Goal: Use online tool/utility: Utilize a website feature to perform a specific function

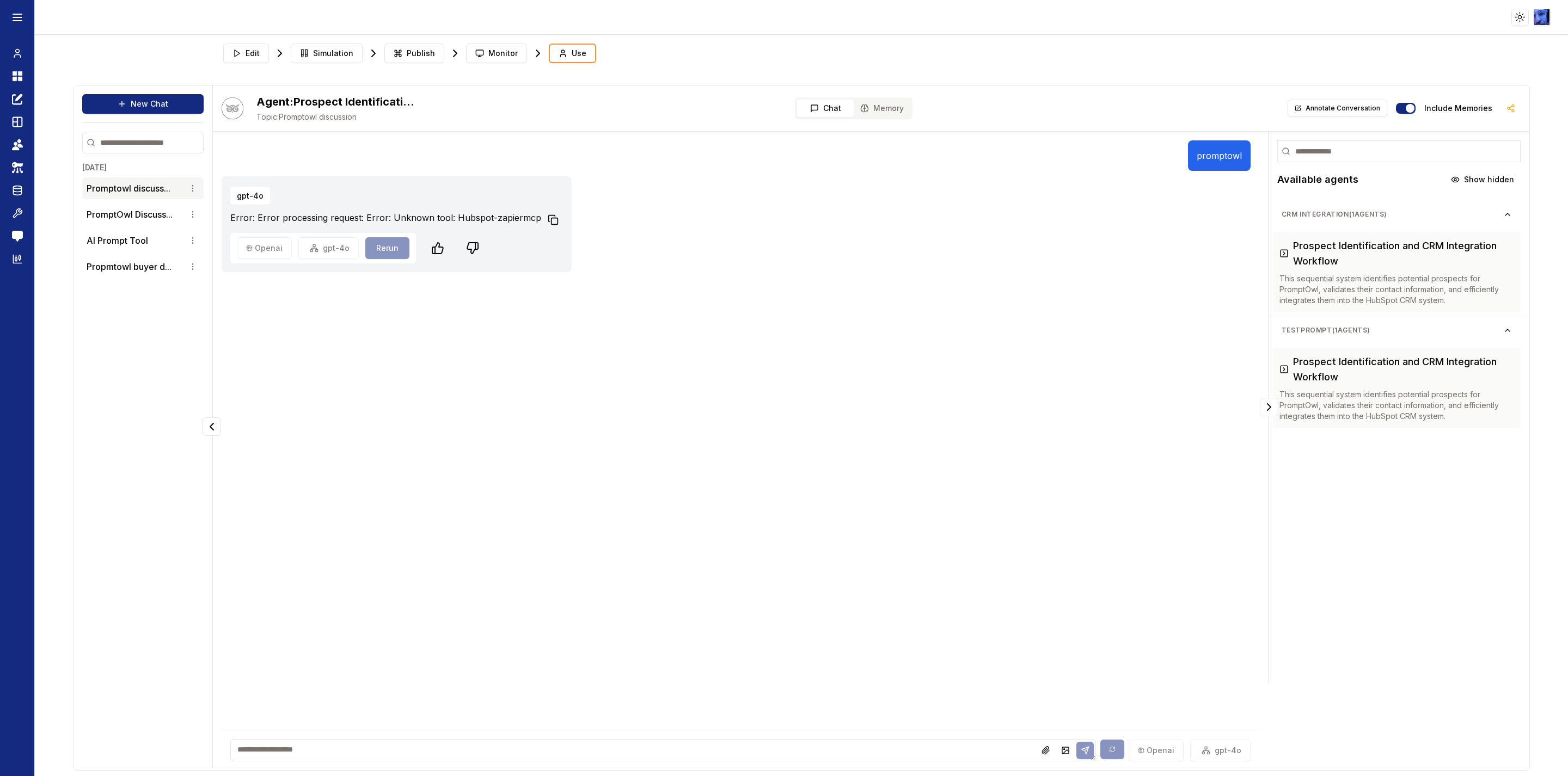
click at [550, 219] on button "Copy to clipboard" at bounding box center [553, 220] width 19 height 19
click at [250, 52] on span "Edit" at bounding box center [252, 52] width 15 height 11
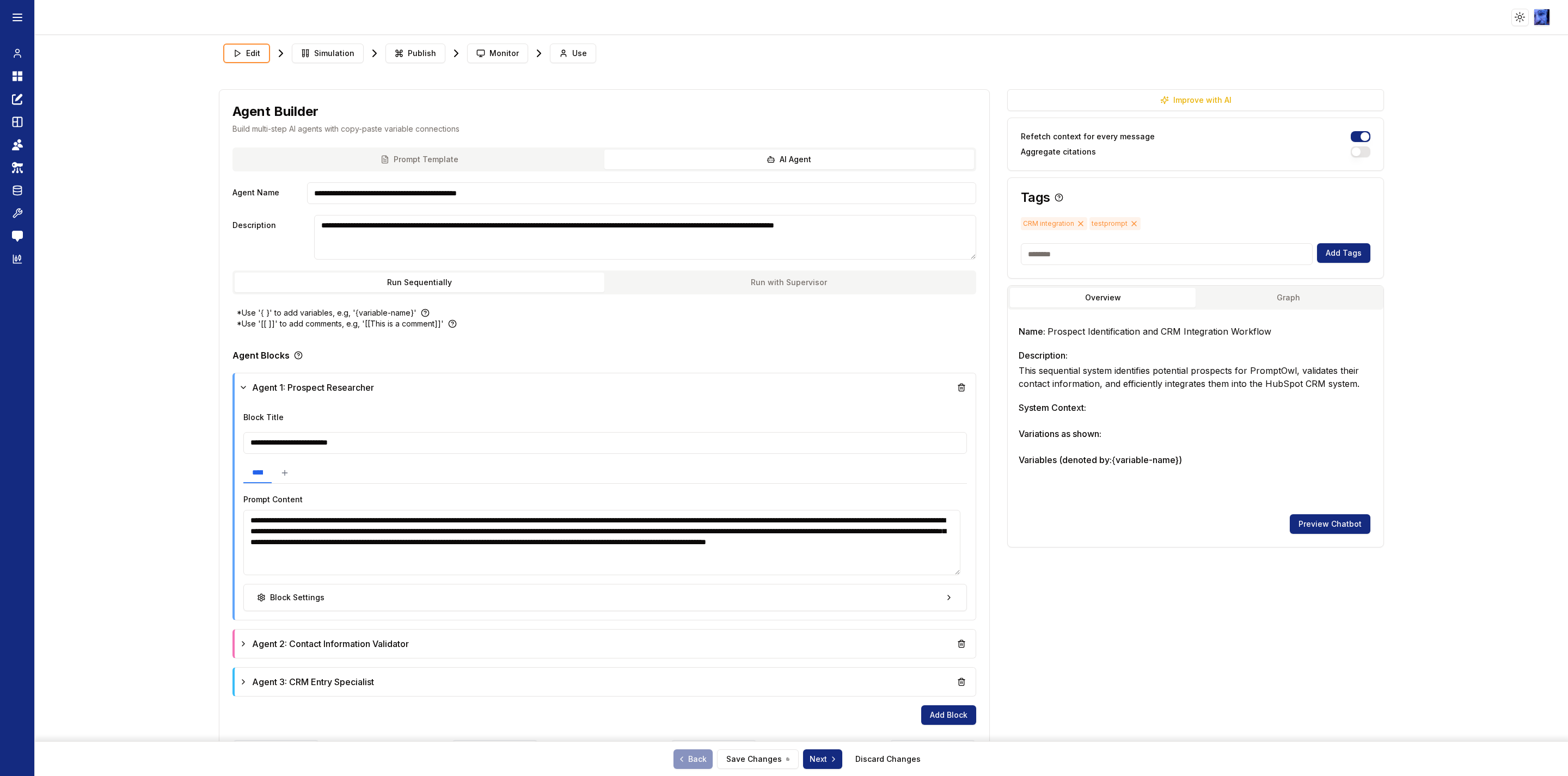
scroll to position [59, 0]
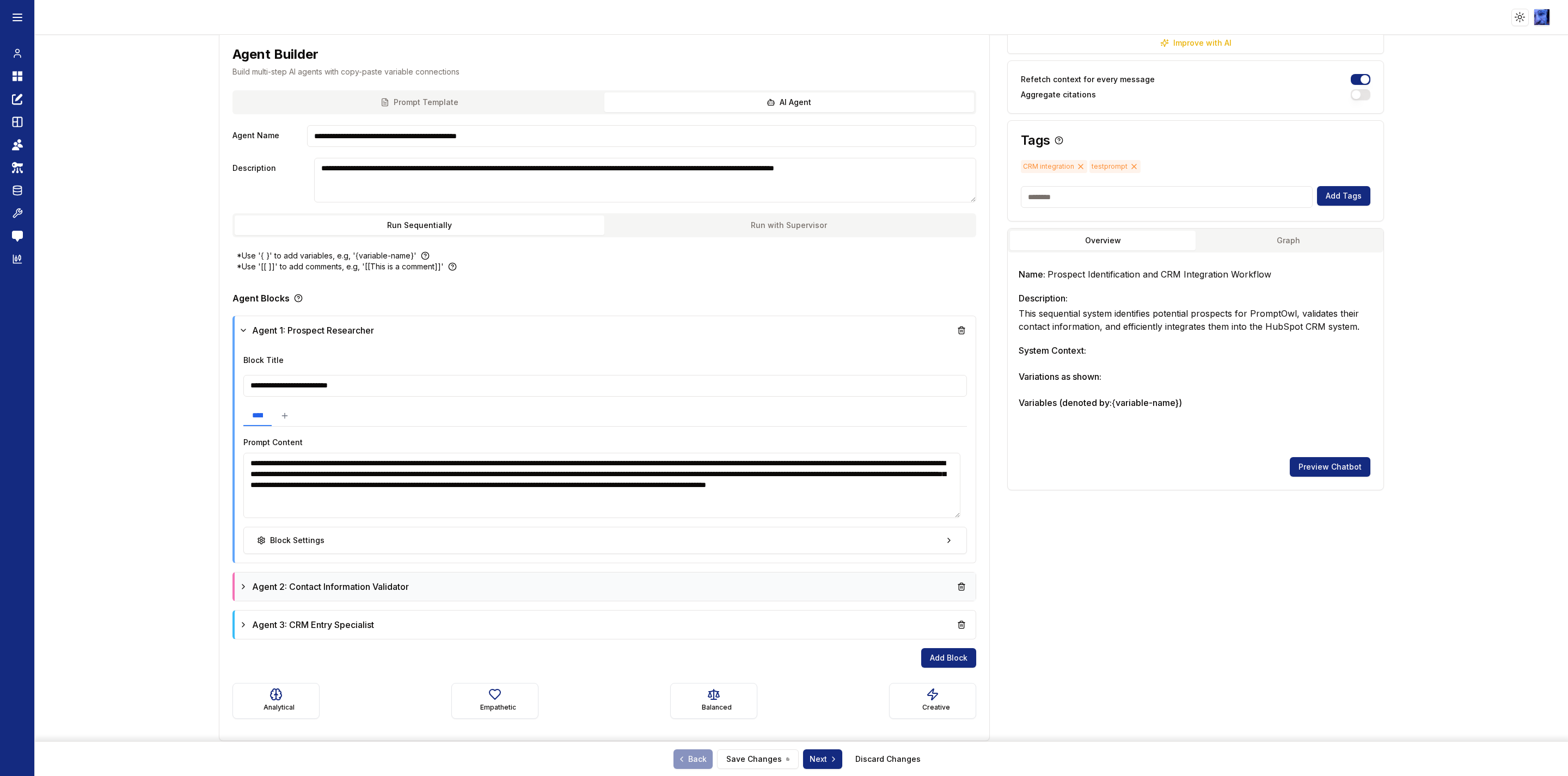
click at [239, 587] on icon at bounding box center [243, 586] width 9 height 9
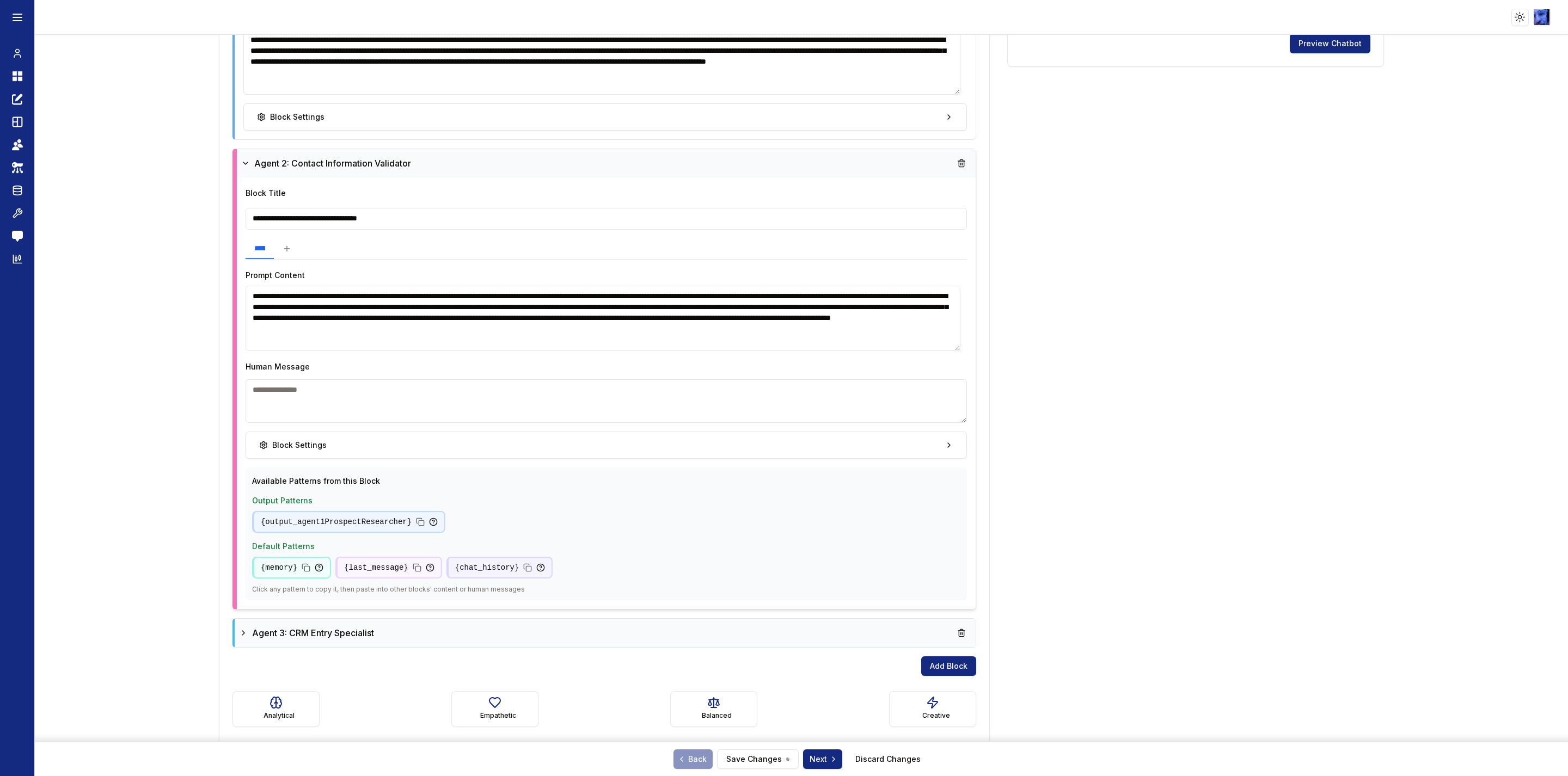
scroll to position [490, 0]
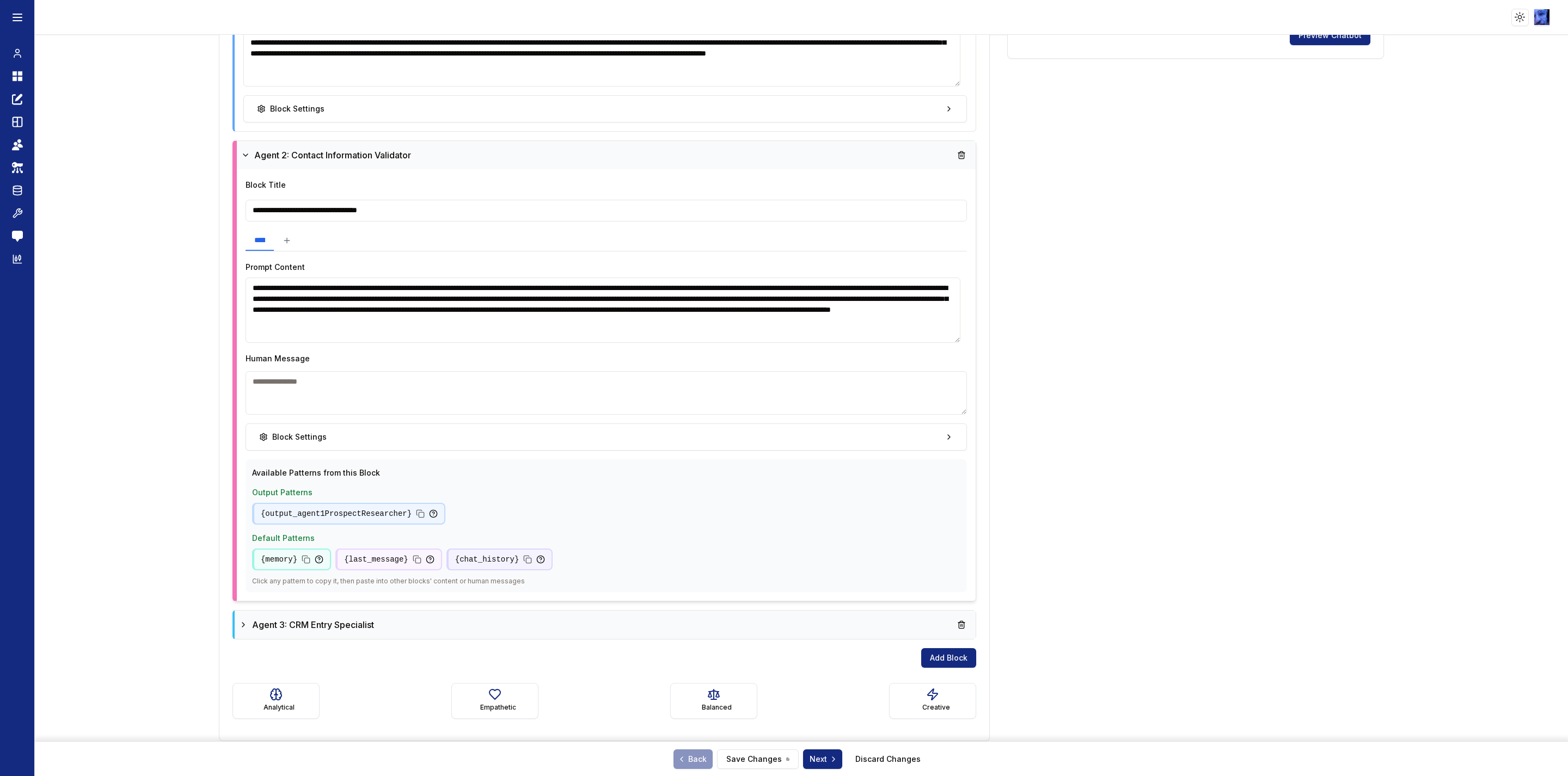
click at [239, 624] on icon at bounding box center [243, 624] width 9 height 9
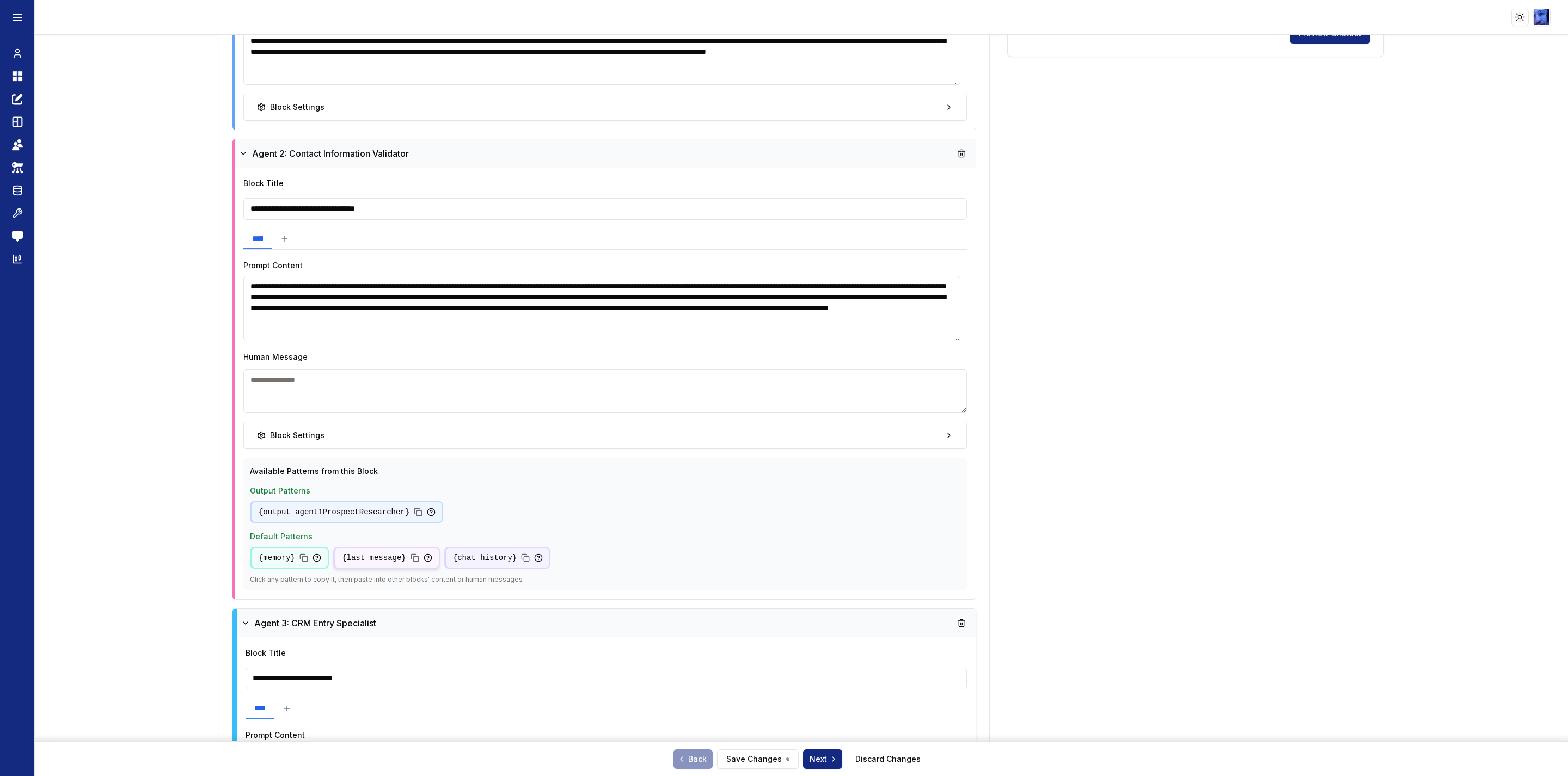
scroll to position [82, 0]
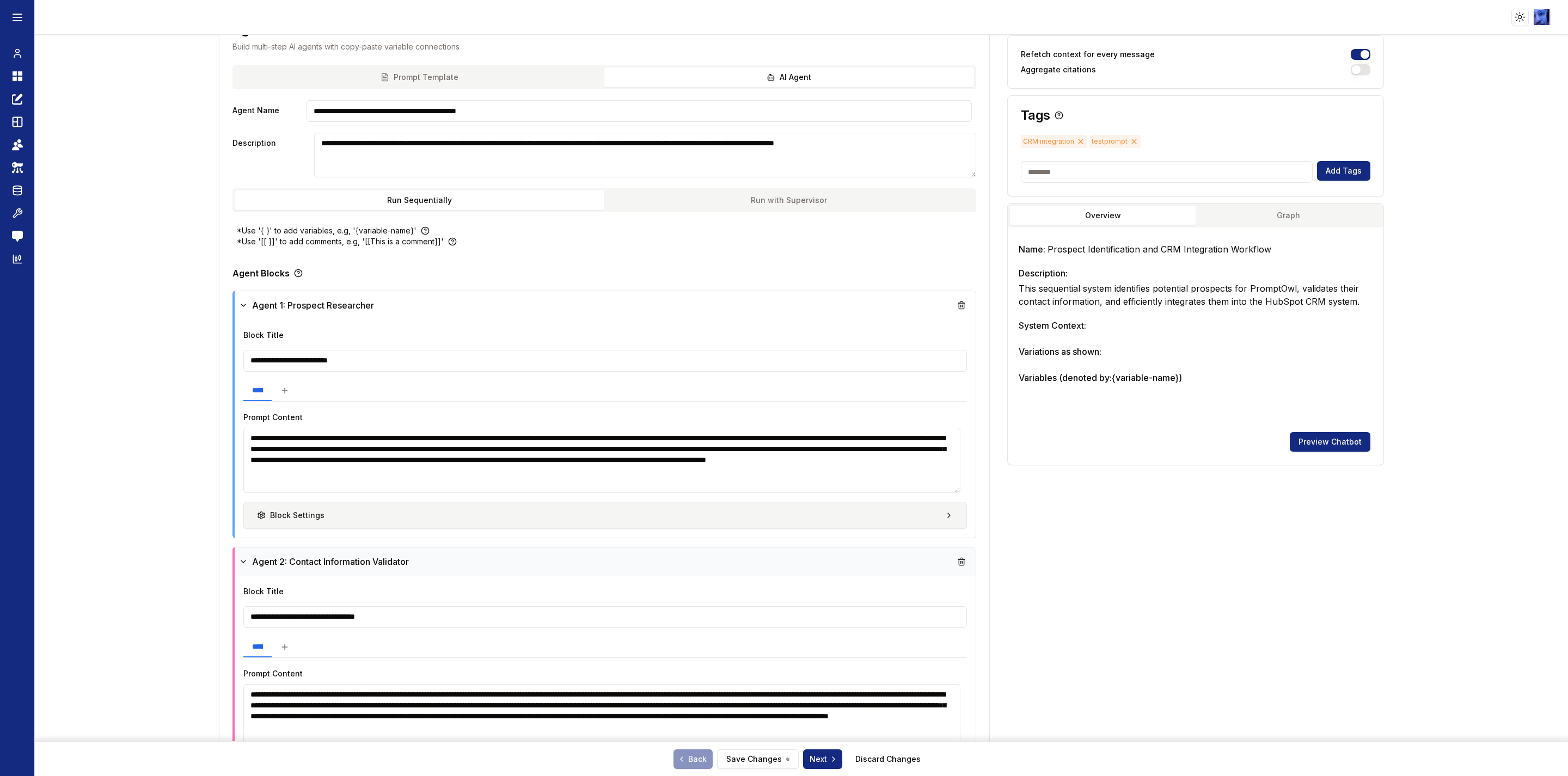
click at [413, 523] on button "Block Settings" at bounding box center [604, 515] width 723 height 27
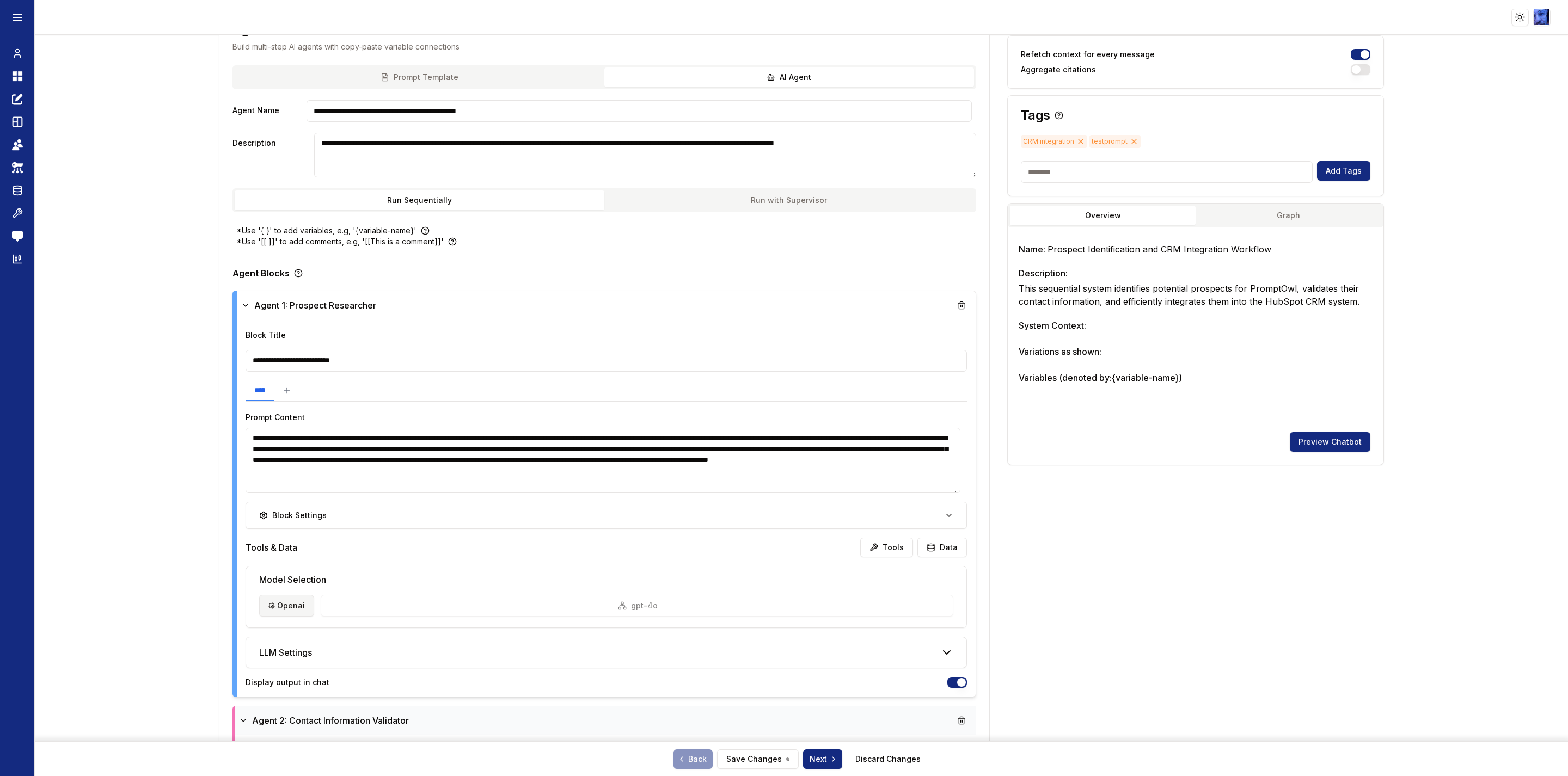
click at [303, 604] on html "**********" at bounding box center [784, 388] width 1568 height 776
click at [319, 479] on div "[PERSON_NAME] 9 models supported" at bounding box center [308, 482] width 64 height 19
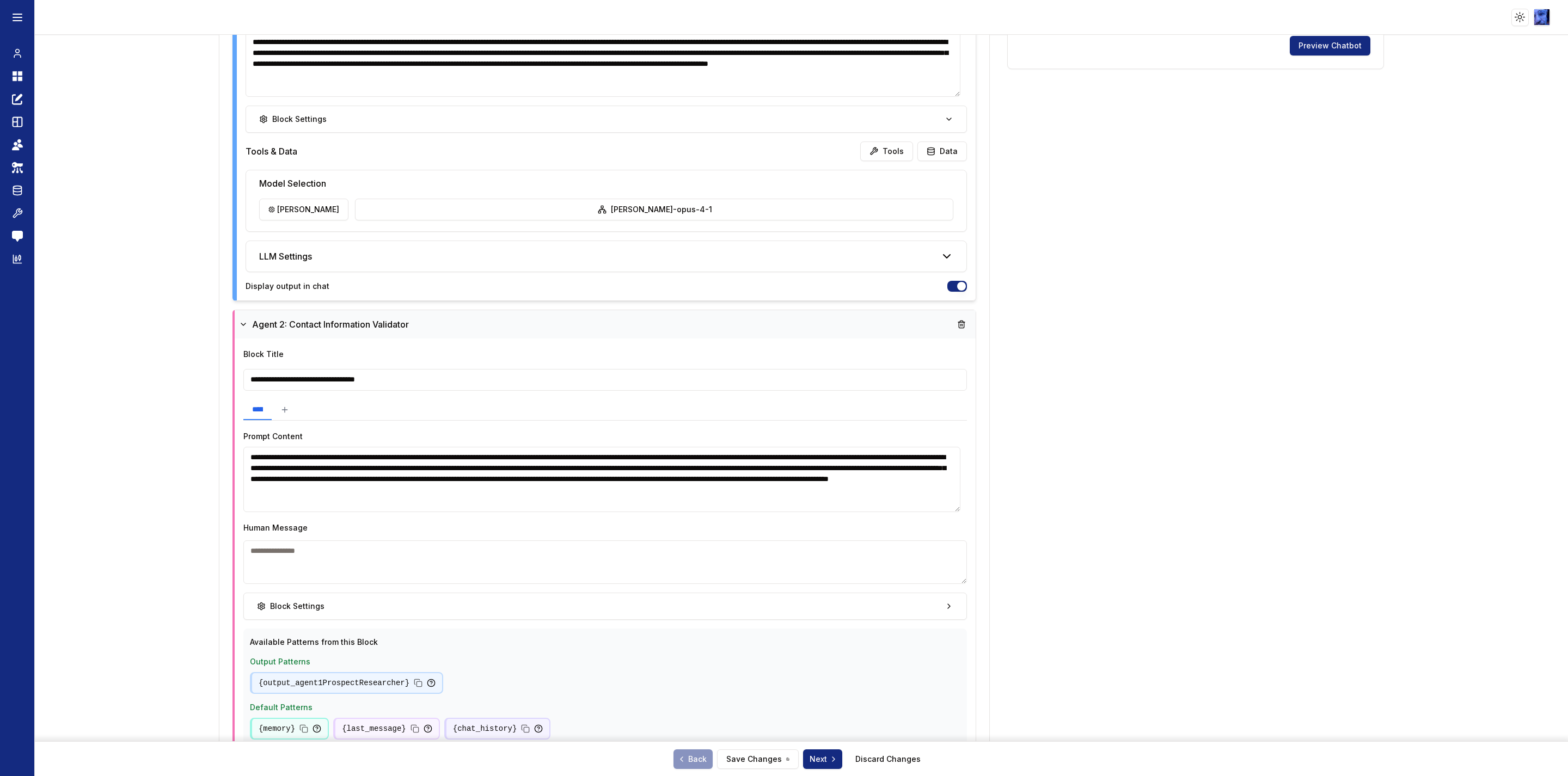
scroll to position [572, 0]
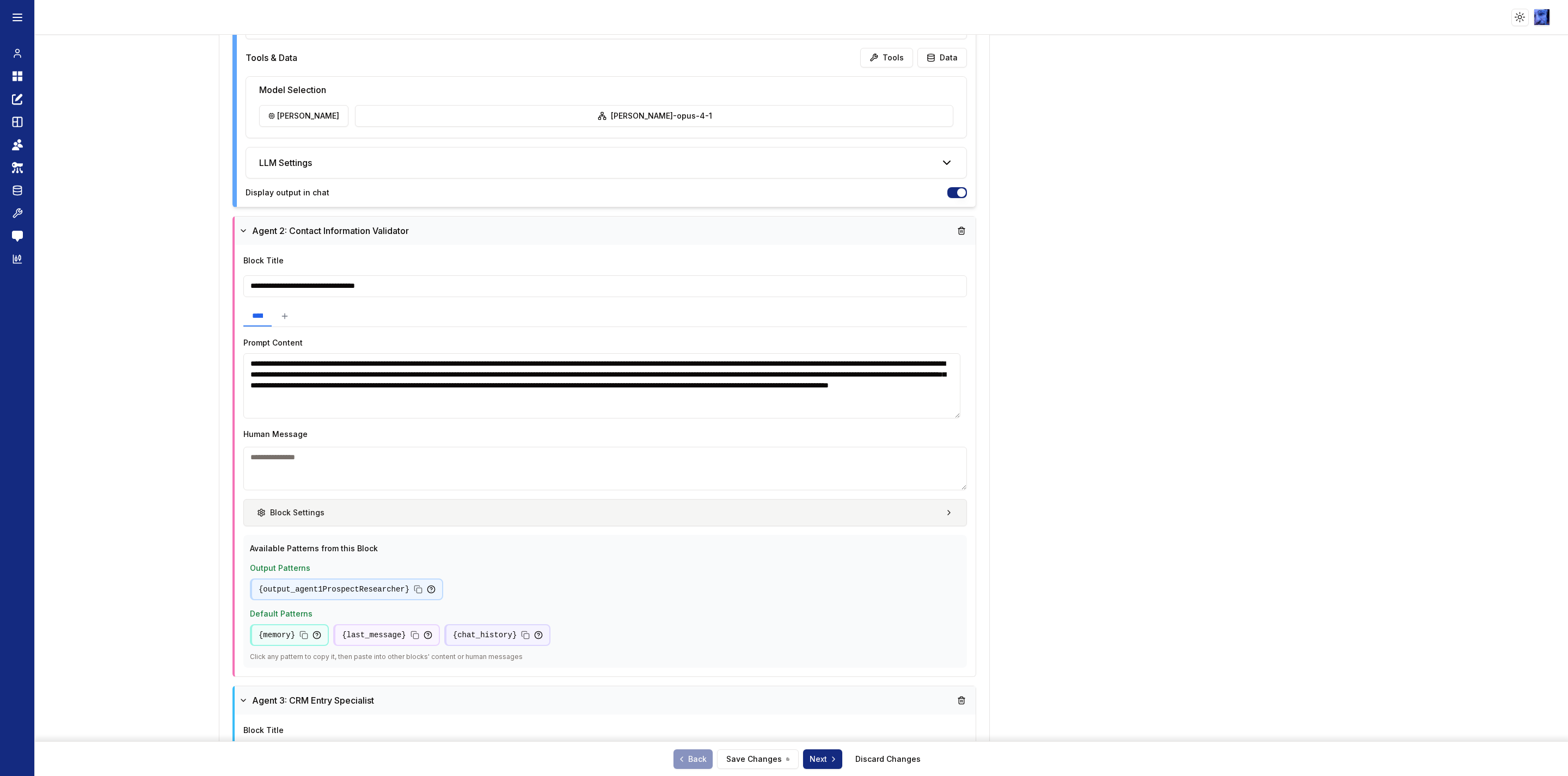
click at [267, 513] on div "Block Settings" at bounding box center [291, 512] width 68 height 11
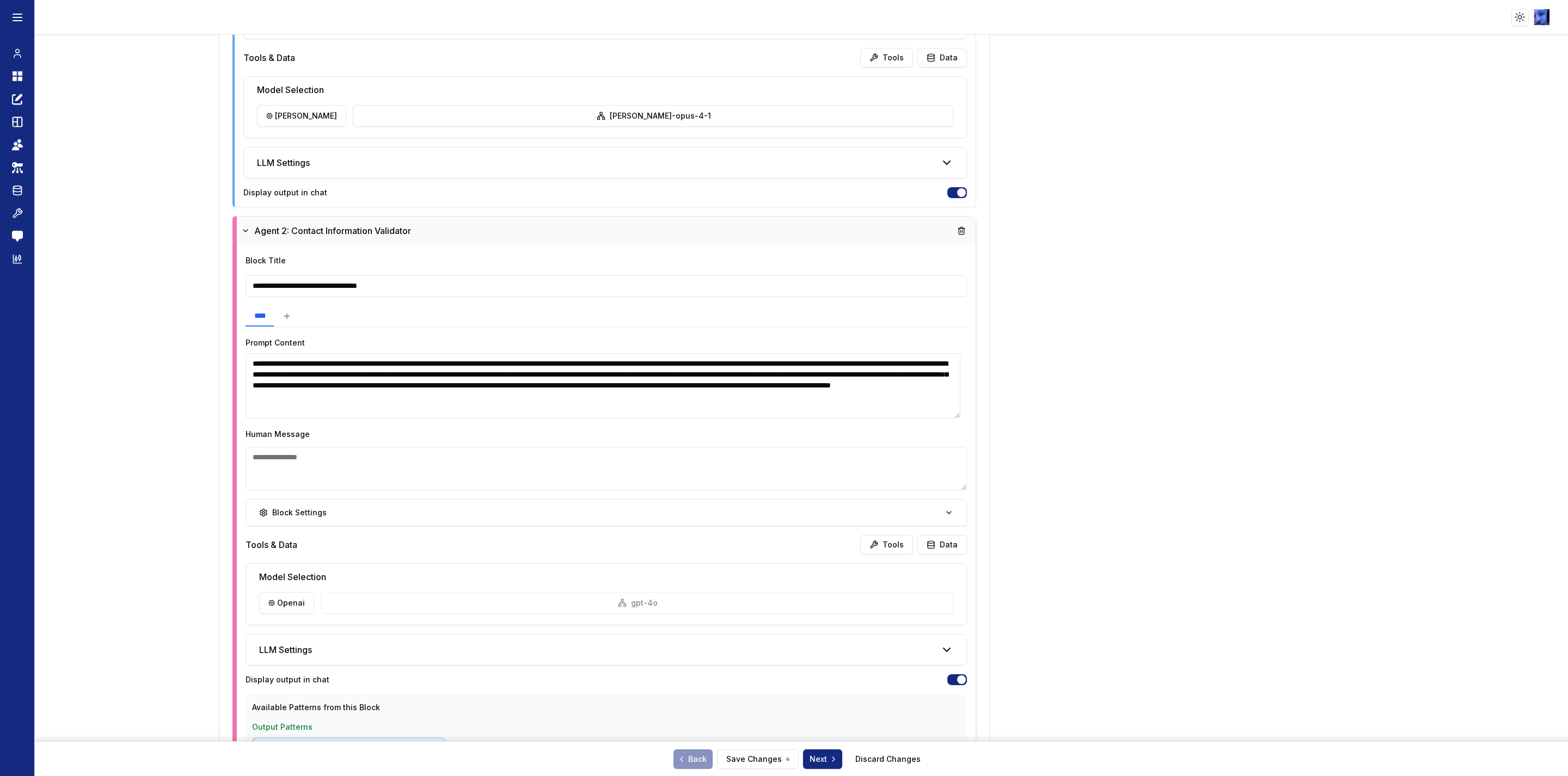
scroll to position [654, 0]
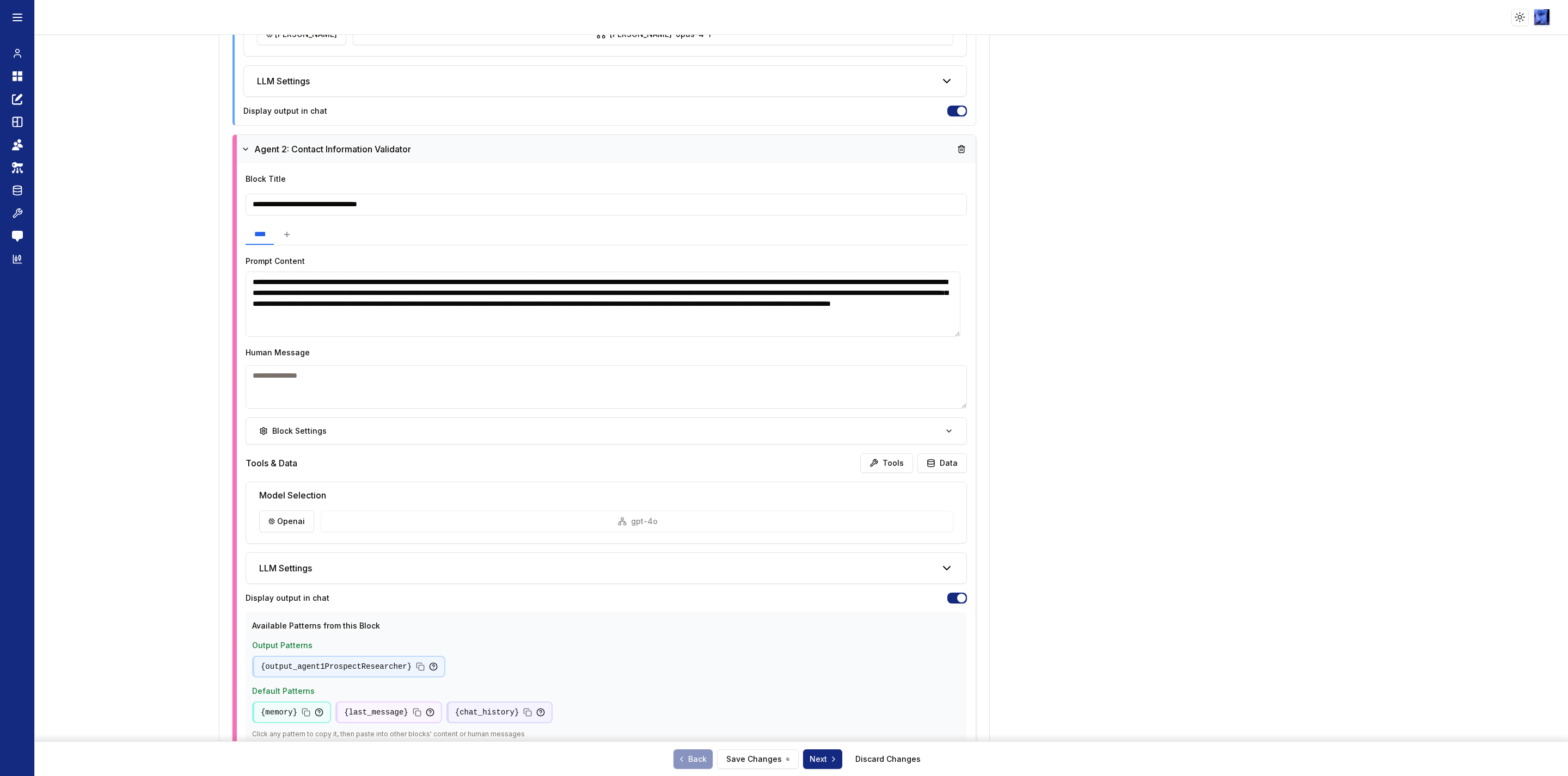
click at [279, 536] on div "Model Selection openai gpt-4o" at bounding box center [606, 512] width 720 height 61
click at [280, 525] on html "**********" at bounding box center [784, 388] width 1568 height 776
click at [306, 577] on div "[PERSON_NAME] 9 models supported" at bounding box center [308, 587] width 64 height 19
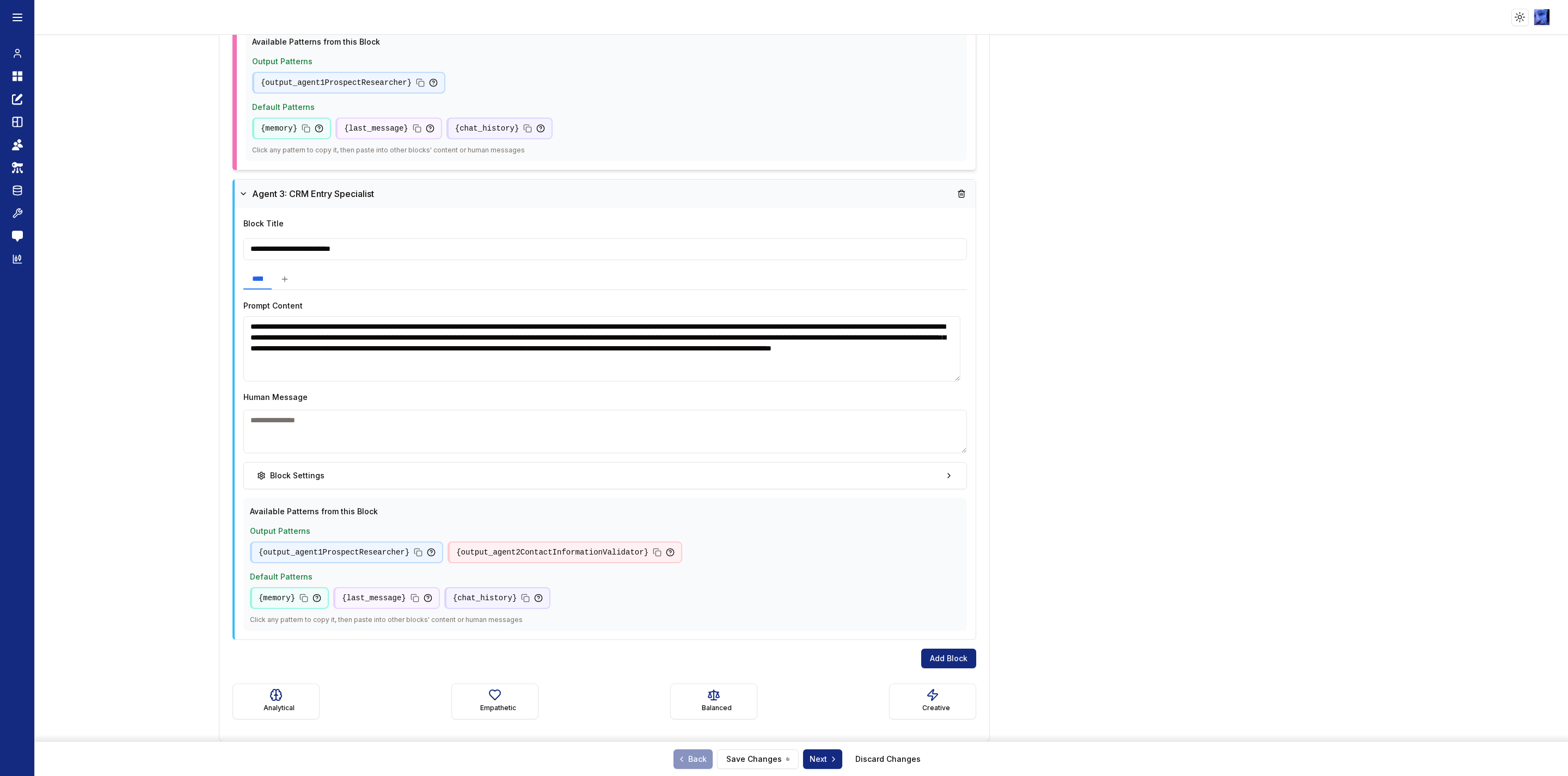
scroll to position [1242, 0]
click at [279, 481] on button "Block Settings" at bounding box center [604, 475] width 723 height 27
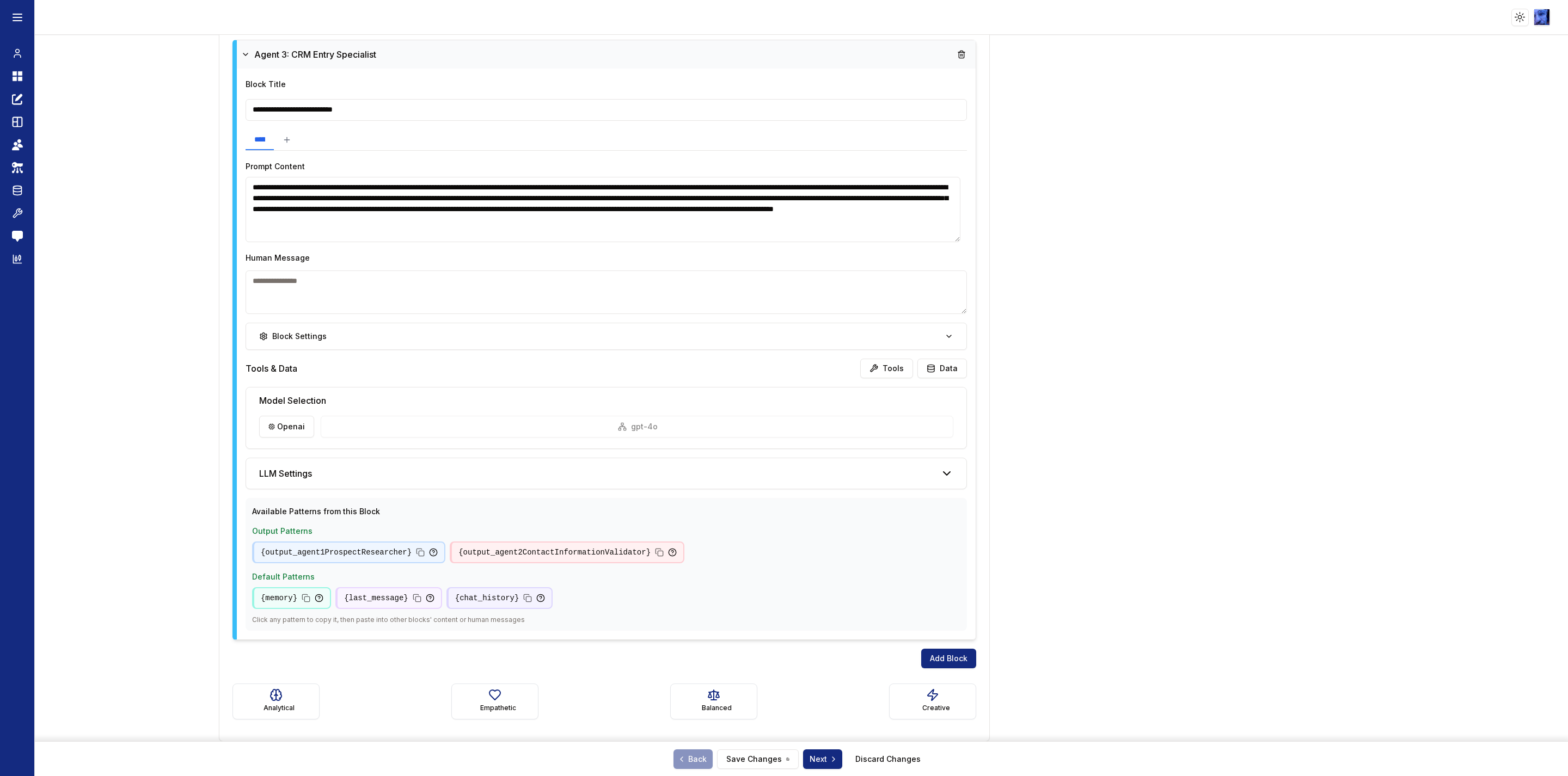
scroll to position [1381, 0]
click at [287, 468] on h5 "LLM Settings" at bounding box center [285, 472] width 52 height 13
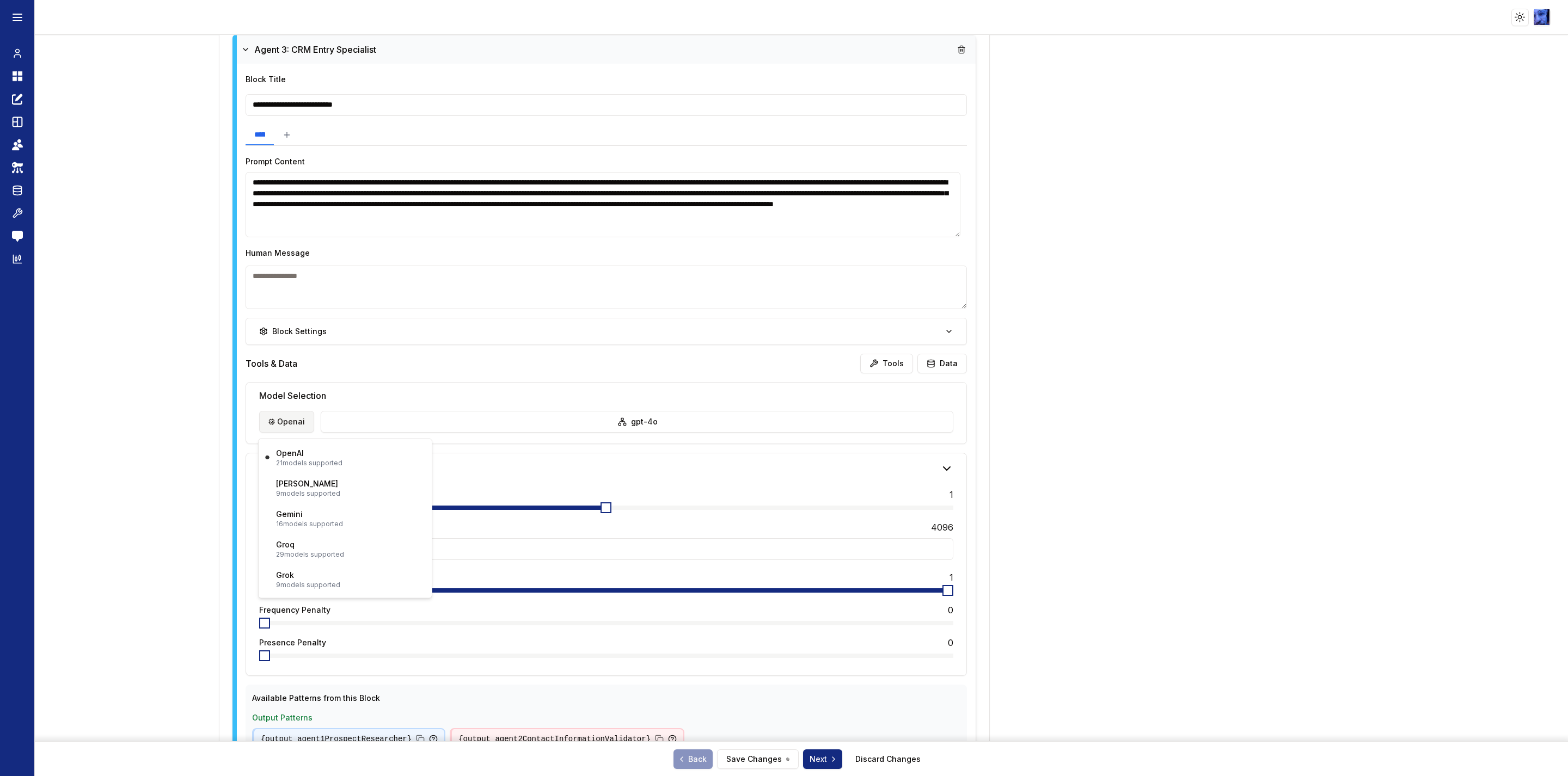
click at [281, 426] on html "**********" at bounding box center [784, 388] width 1568 height 776
click at [292, 492] on p "9 models supported" at bounding box center [308, 493] width 64 height 9
type input "*****"
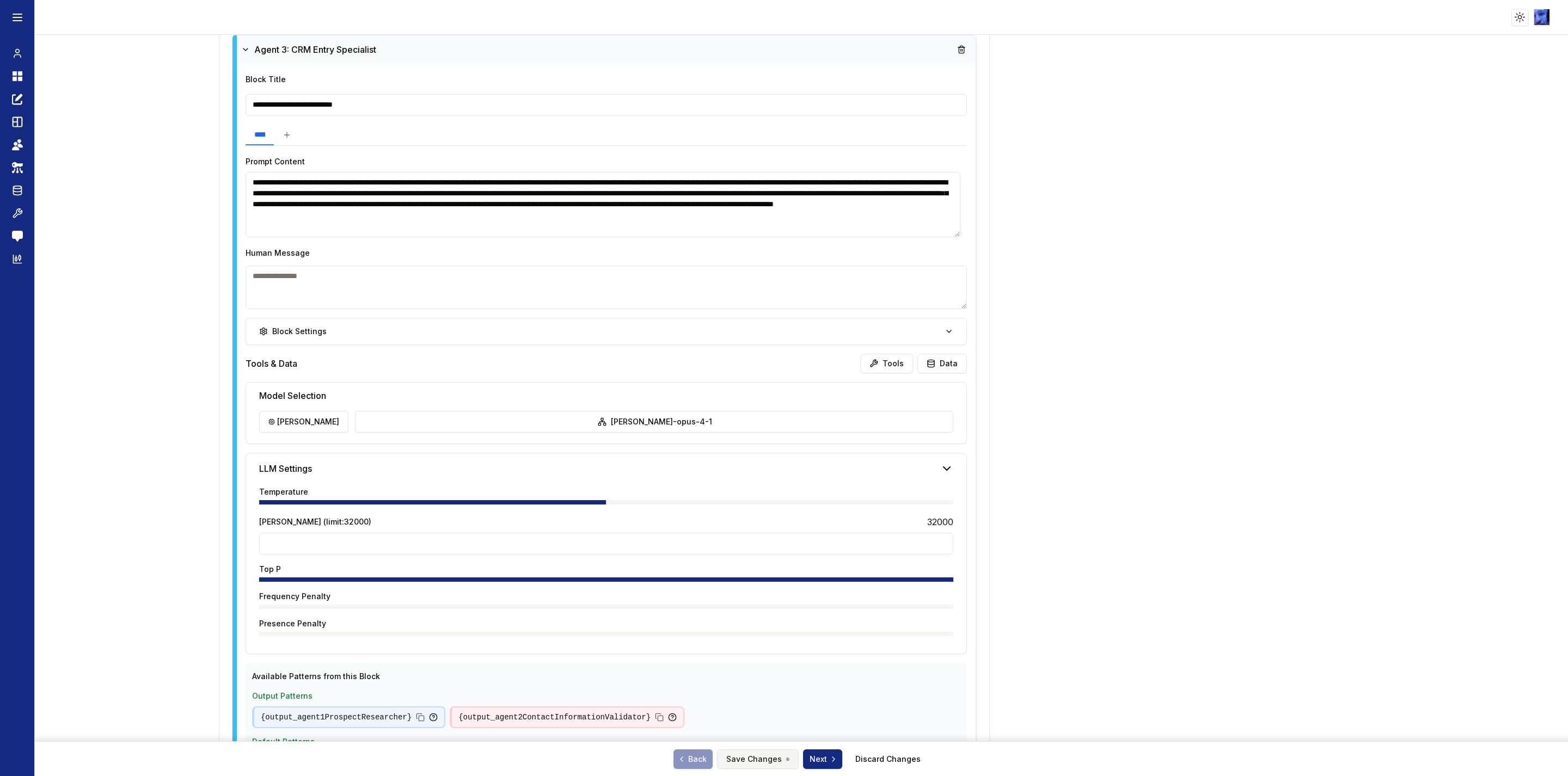
click at [752, 762] on button "Save Changes" at bounding box center [758, 759] width 82 height 19
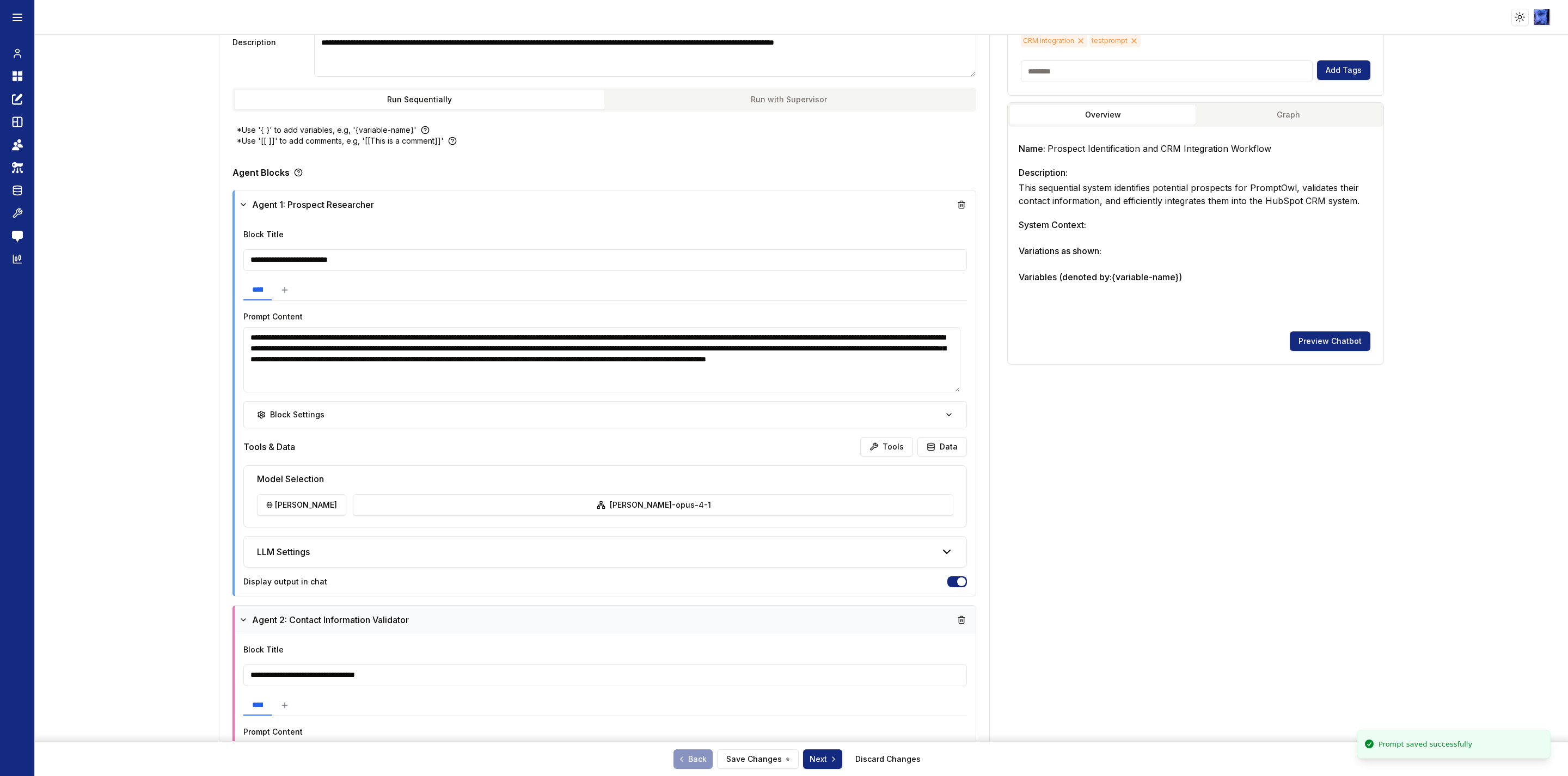
scroll to position [0, 0]
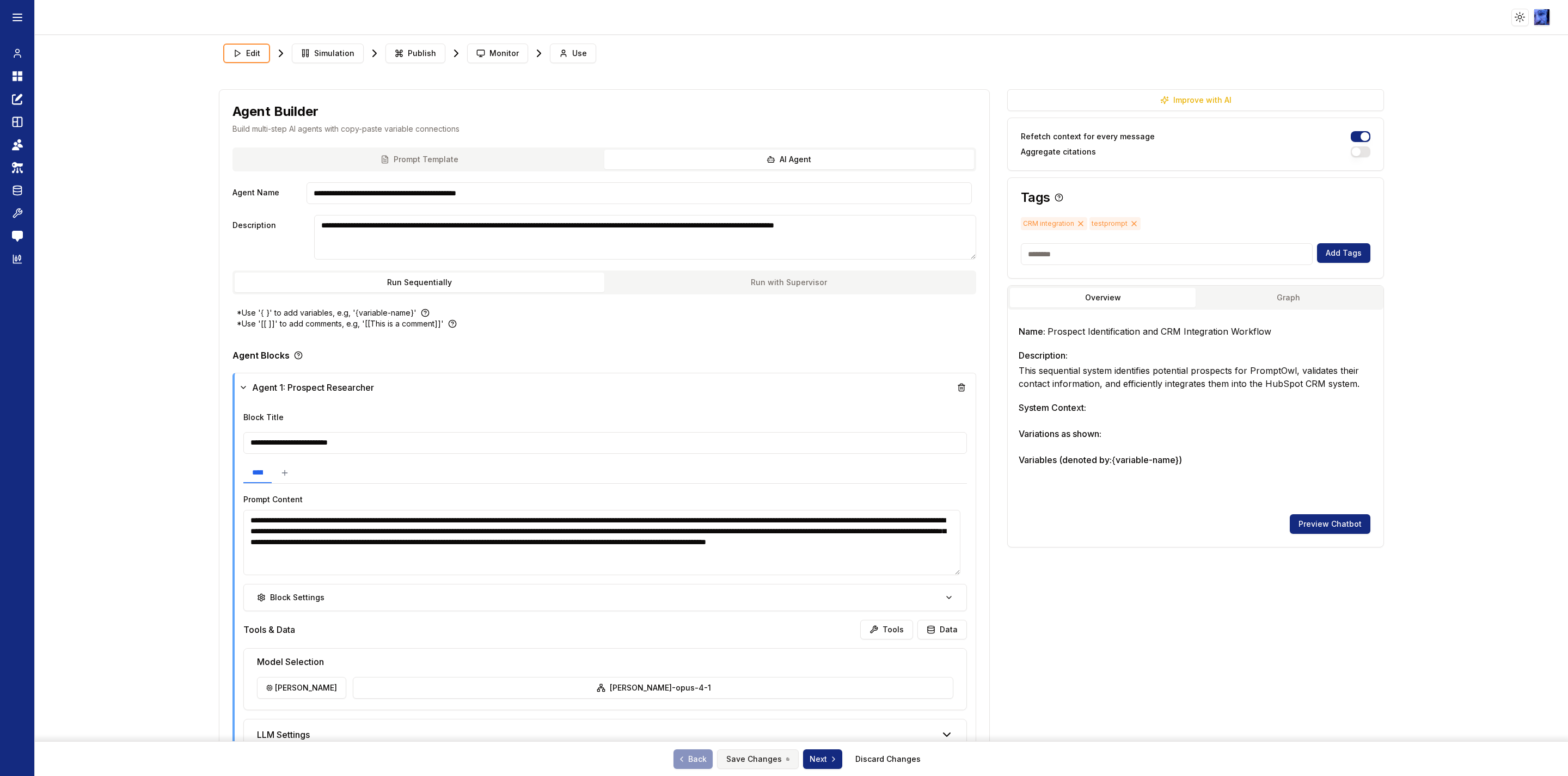
click at [758, 769] on button "Save Changes" at bounding box center [758, 759] width 82 height 19
click at [579, 52] on span "Use" at bounding box center [579, 52] width 15 height 11
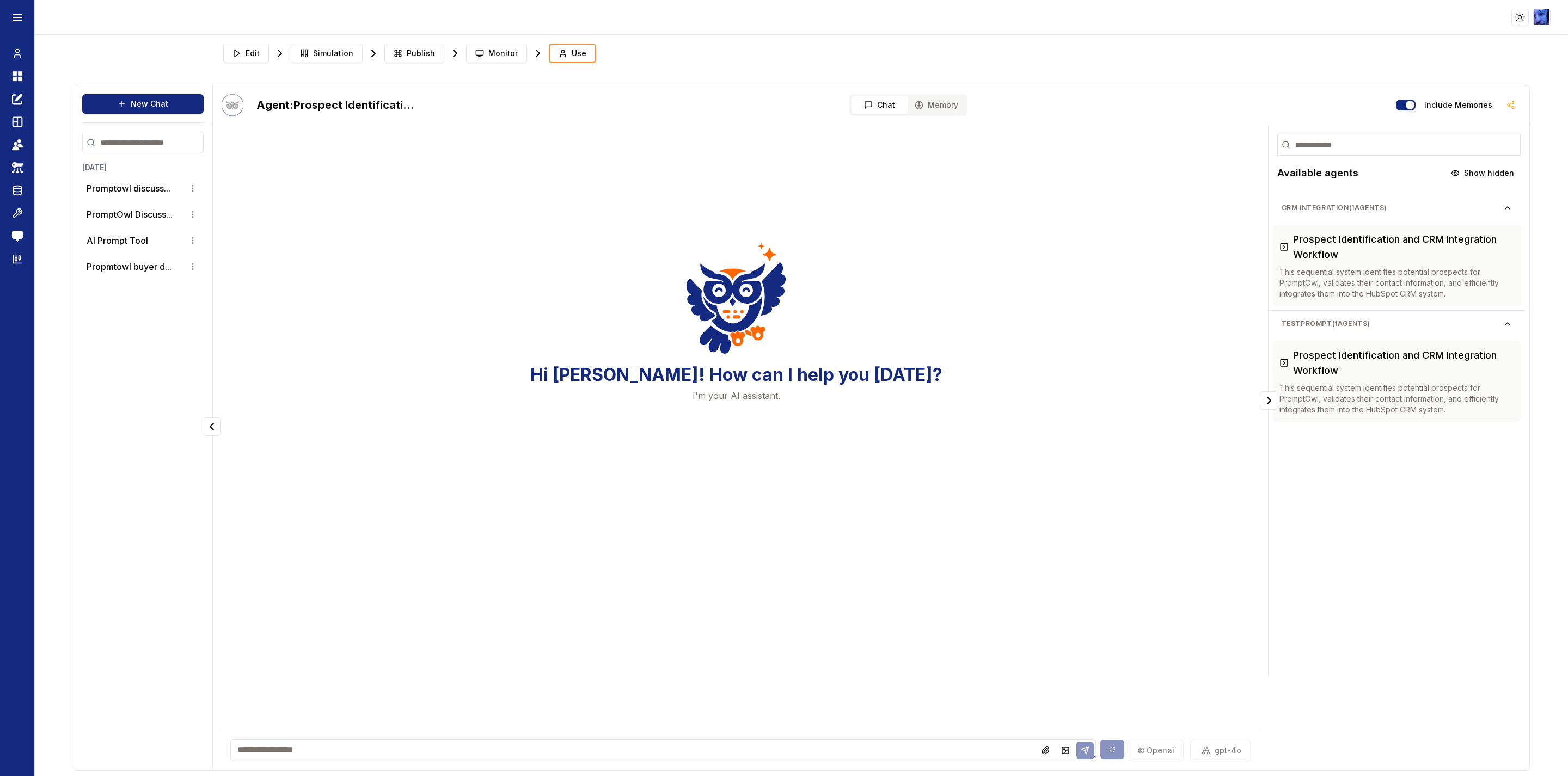
click at [695, 748] on textarea at bounding box center [662, 750] width 865 height 22
type textarea "*********"
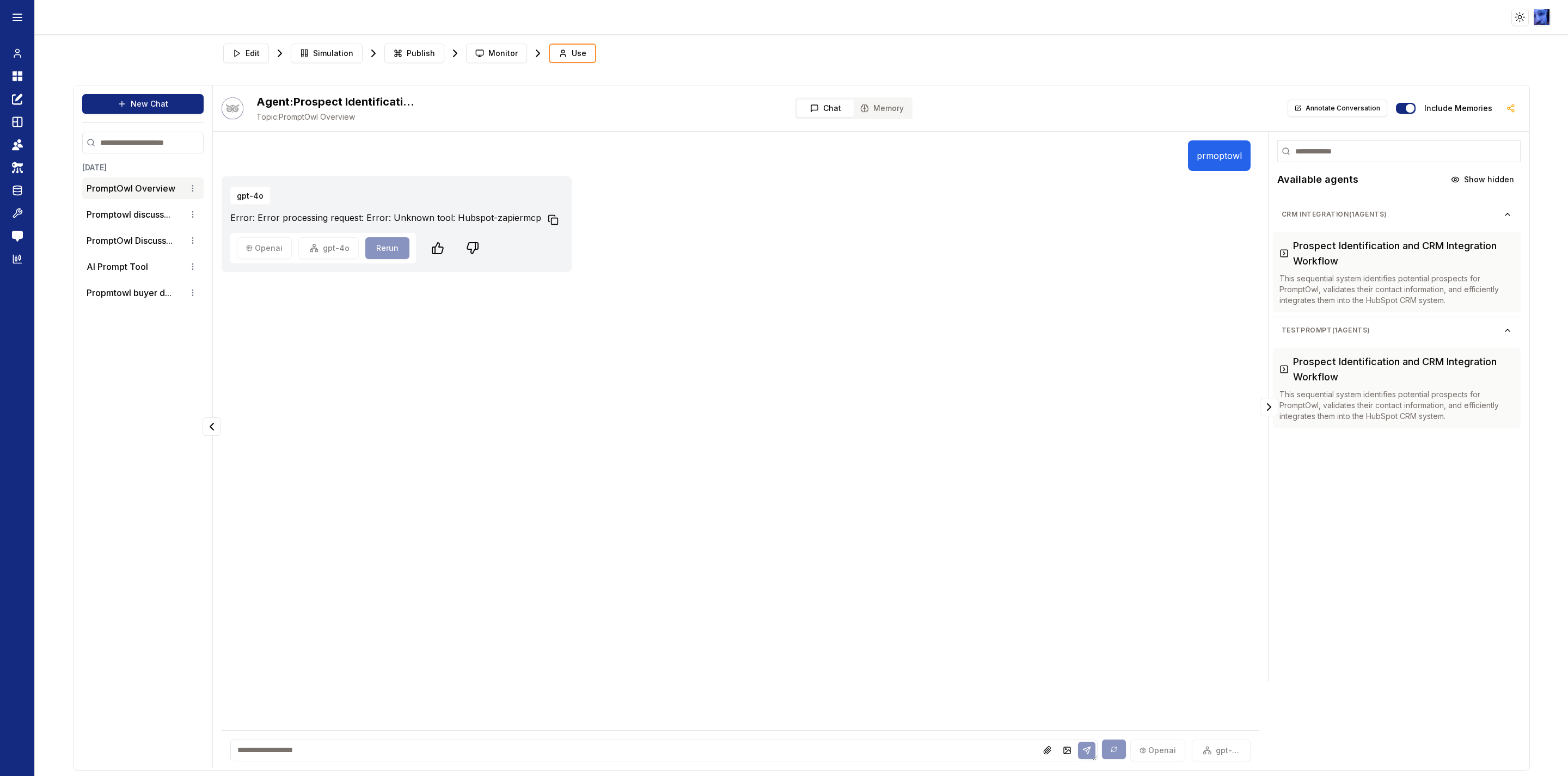
click at [548, 221] on icon at bounding box center [551, 218] width 7 height 7
